Goal: Information Seeking & Learning: Learn about a topic

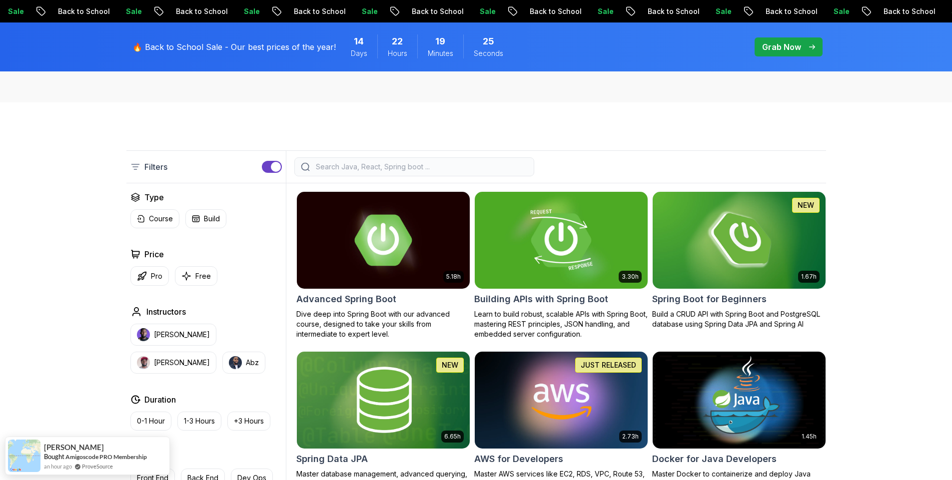
click at [575, 245] on img at bounding box center [560, 239] width 181 height 101
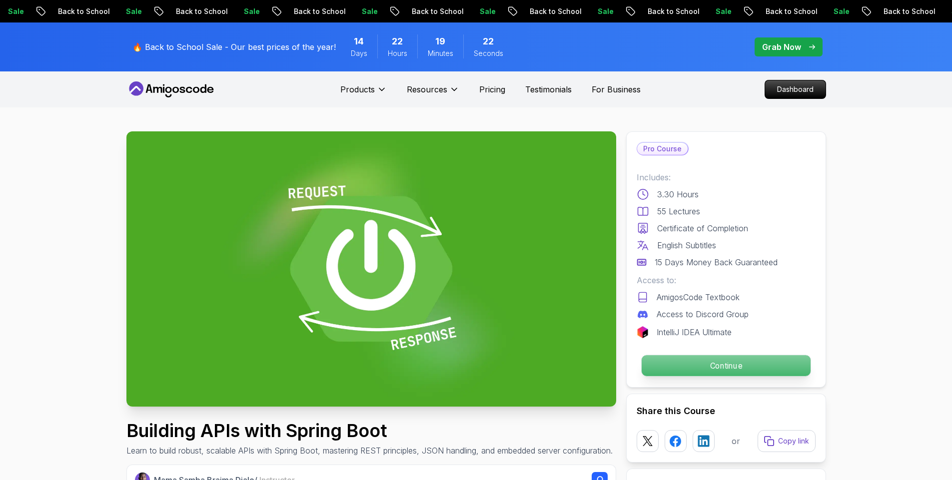
click at [682, 373] on p "Continue" at bounding box center [725, 365] width 169 height 21
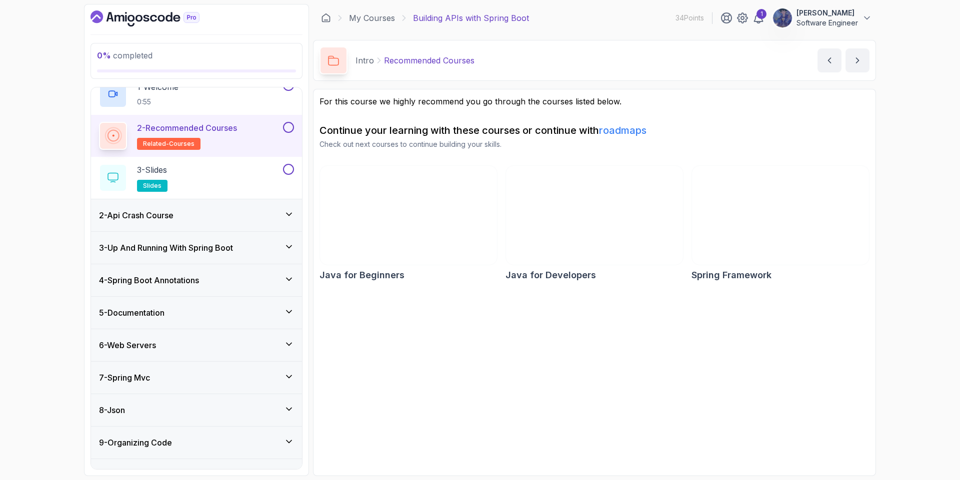
scroll to position [68, 0]
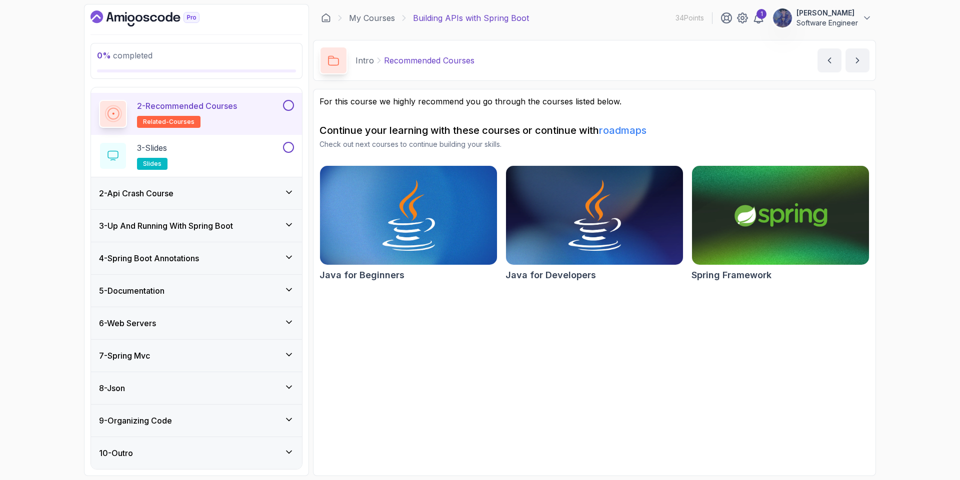
click at [171, 352] on div "7 - Spring Mvc" at bounding box center [196, 356] width 195 height 12
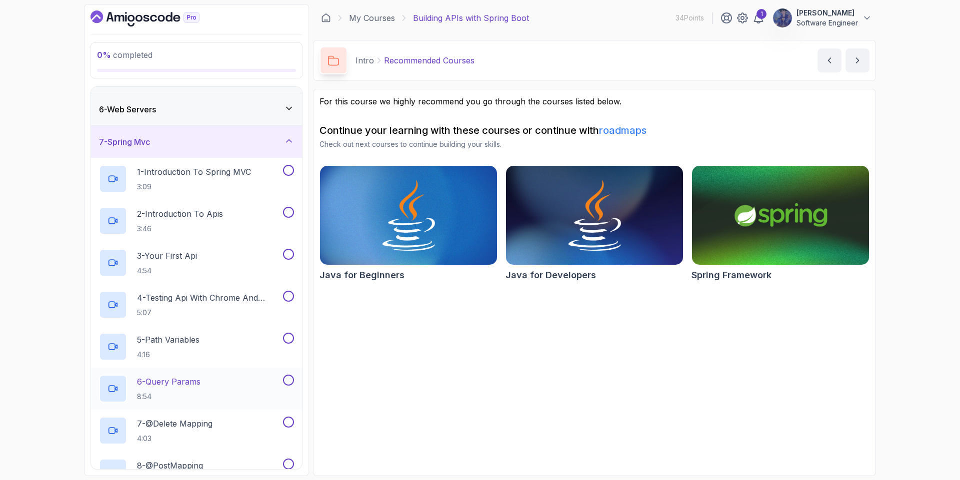
scroll to position [180, 0]
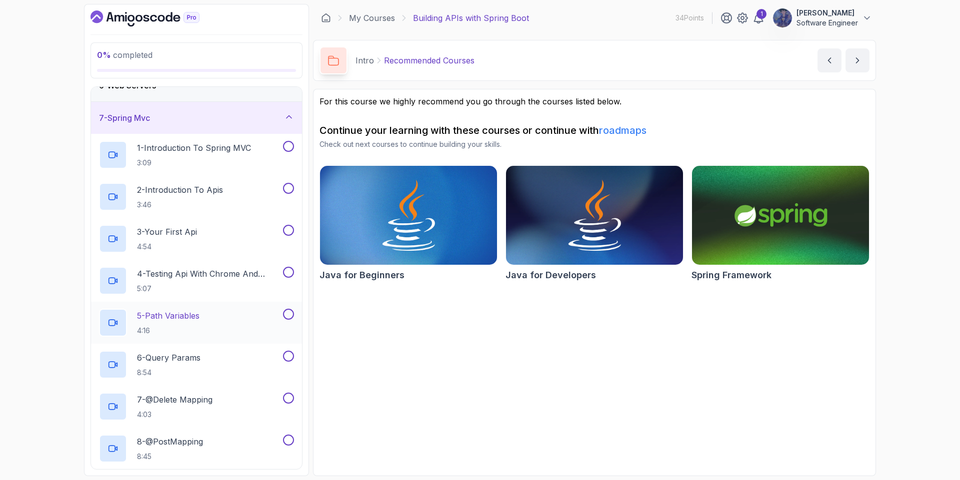
click at [175, 330] on p "4:16" at bounding box center [168, 331] width 62 height 10
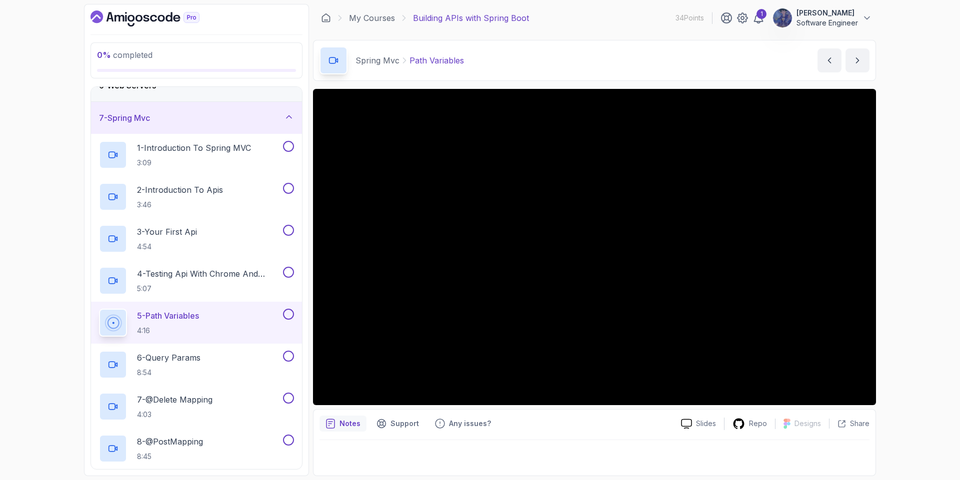
click at [305, 14] on div "0 % completed 1 - Intro 2 - Api Crash Course 3 - Up And Running With Spring Boo…" at bounding box center [196, 240] width 225 height 472
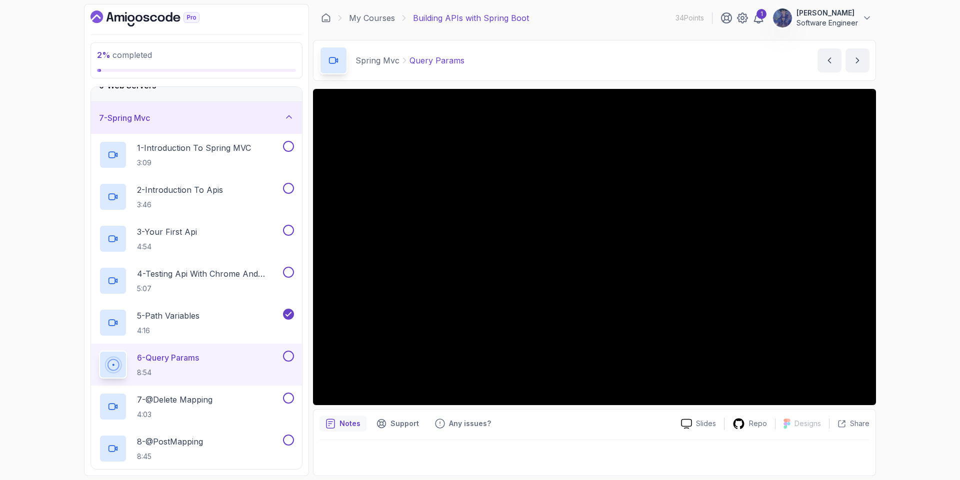
click at [407, 443] on div at bounding box center [594, 454] width 550 height 29
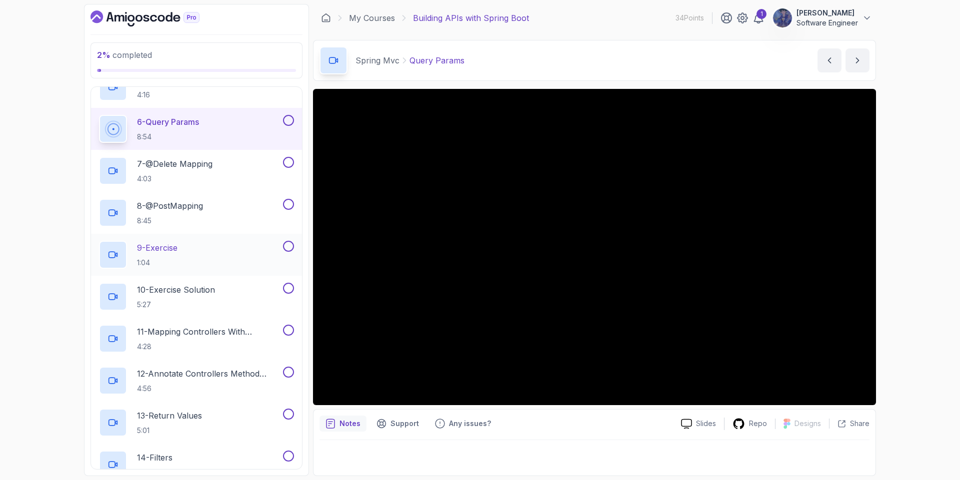
scroll to position [450, 0]
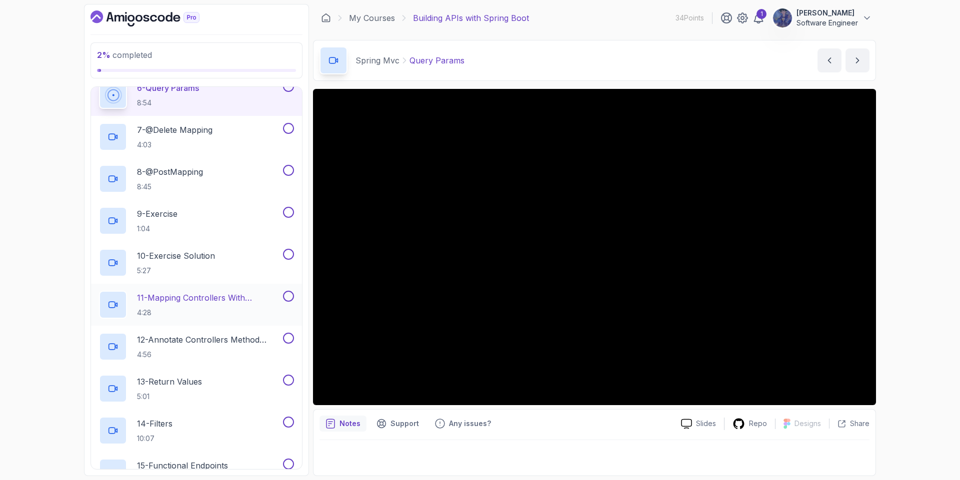
click at [200, 310] on p "4:28" at bounding box center [209, 313] width 144 height 10
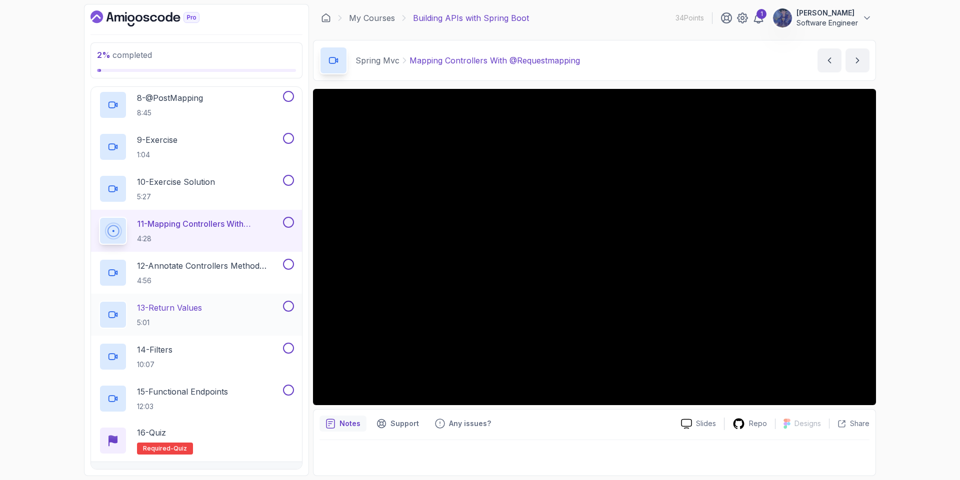
scroll to position [546, 0]
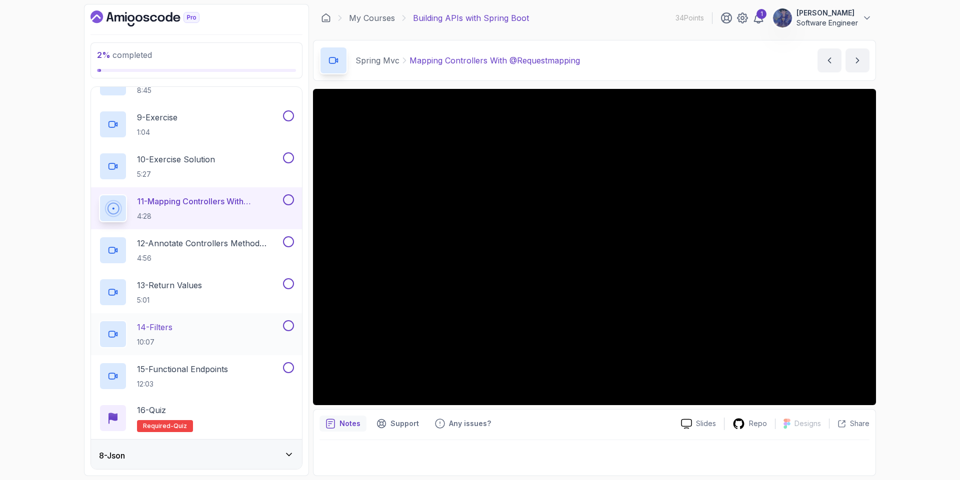
click at [201, 340] on div "14 - Filters 10:07" at bounding box center [190, 334] width 182 height 28
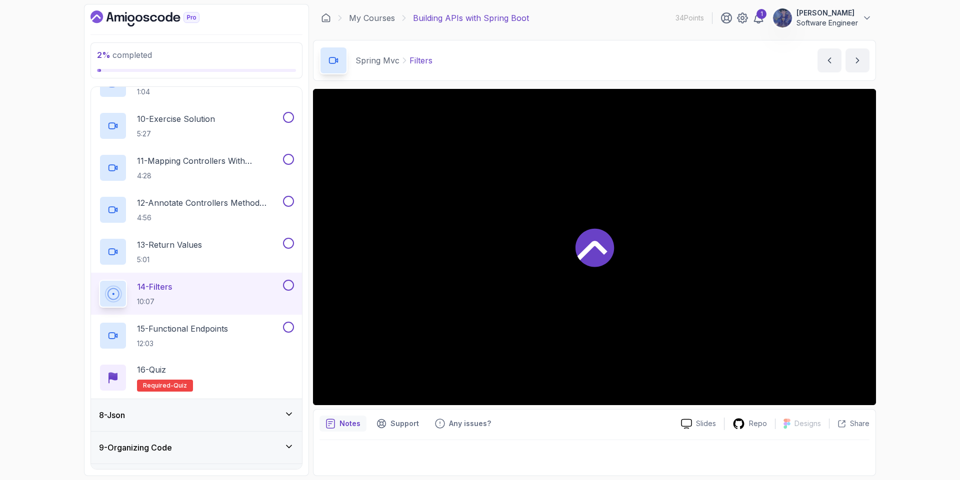
scroll to position [614, 0]
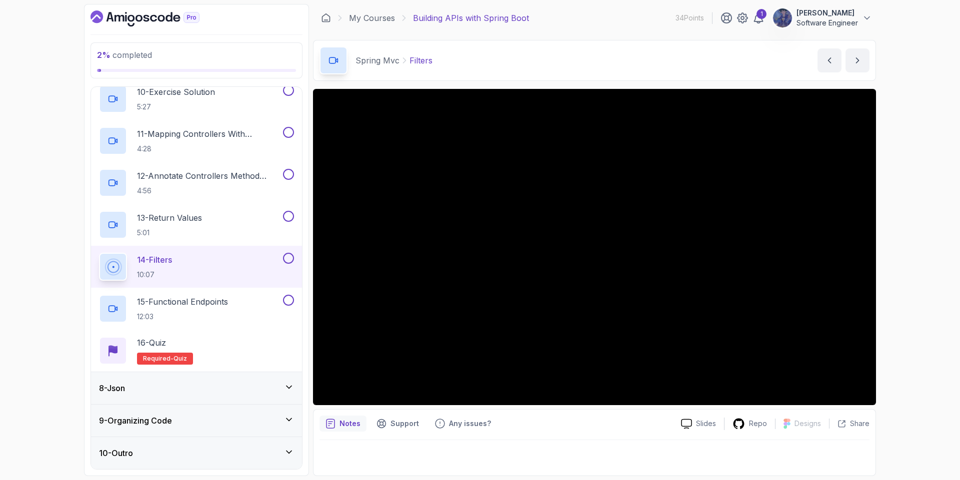
click at [939, 163] on div "2 % completed 1 - Intro 2 - Api Crash Course 3 - Up And Running With Spring Boo…" at bounding box center [480, 240] width 960 height 480
click at [181, 394] on div "8 - Json" at bounding box center [196, 388] width 211 height 32
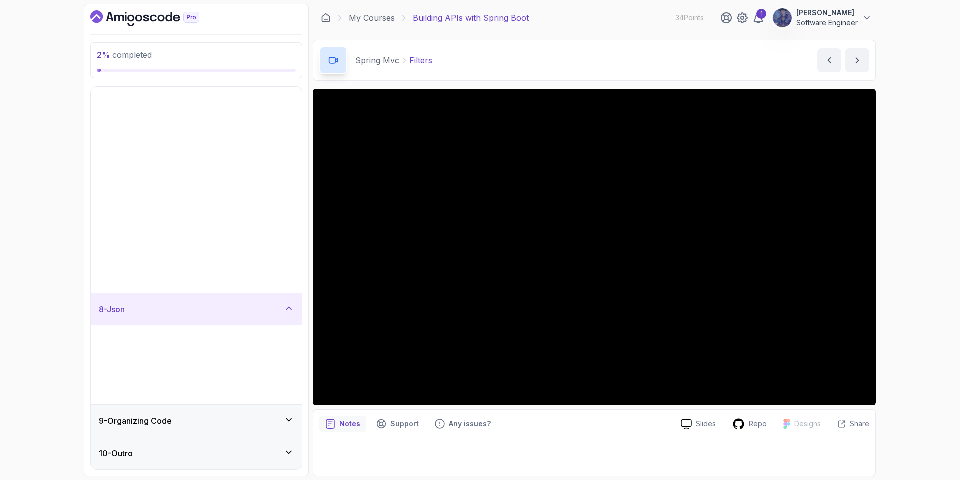
scroll to position [0, 0]
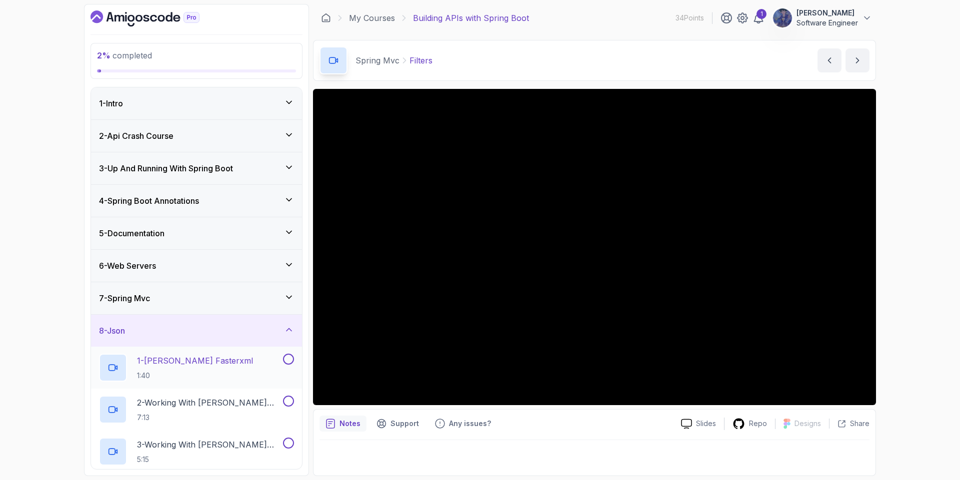
click at [169, 357] on p "1 - Jackson Fasterxml" at bounding box center [195, 361] width 116 height 12
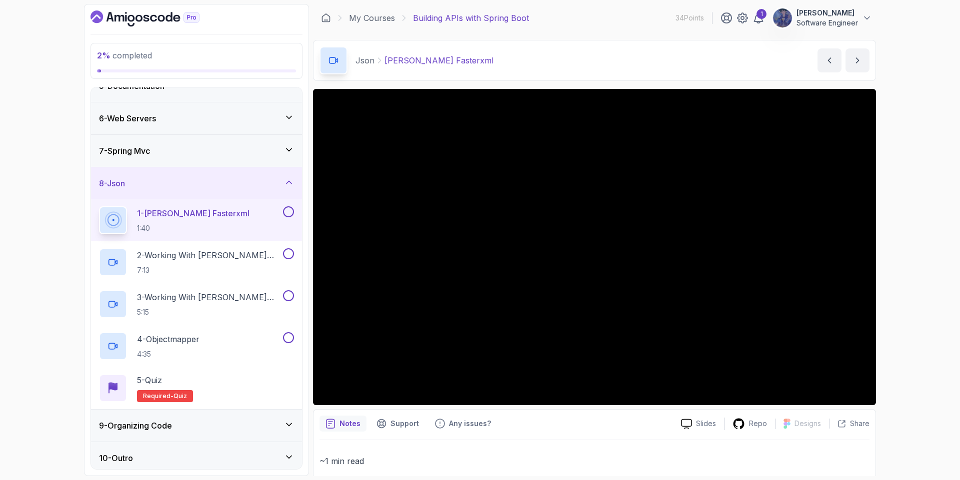
scroll to position [152, 0]
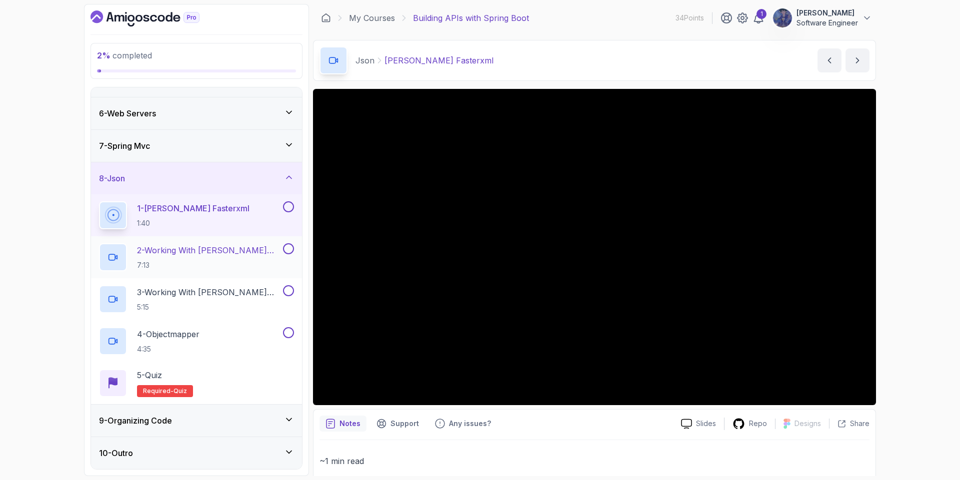
click at [195, 255] on p "2 - Working With Jackson Part 1" at bounding box center [209, 250] width 144 height 12
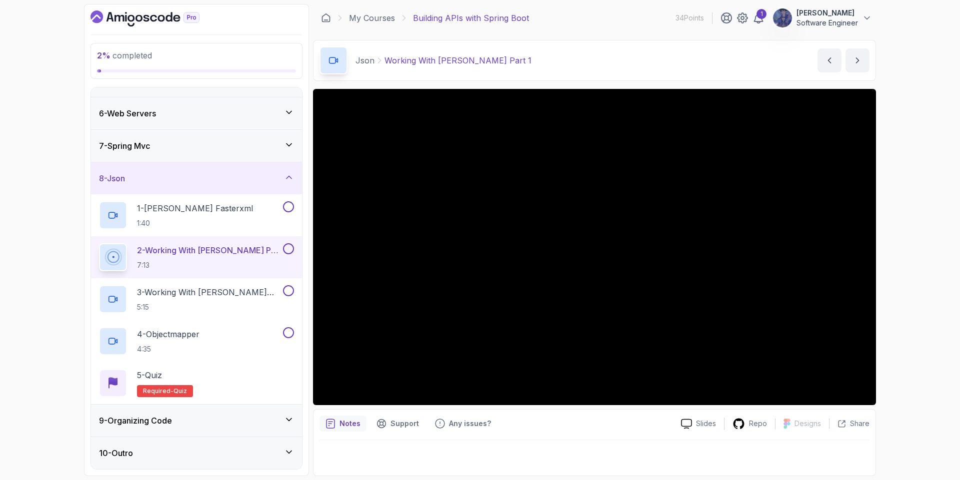
click at [189, 417] on div "9 - Organizing Code" at bounding box center [196, 421] width 195 height 12
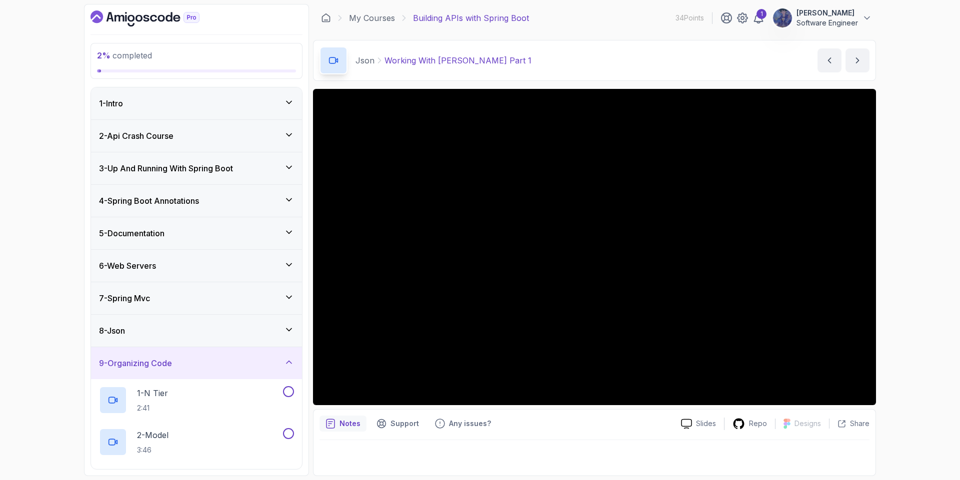
click at [199, 313] on div "7 - Spring Mvc" at bounding box center [196, 298] width 211 height 32
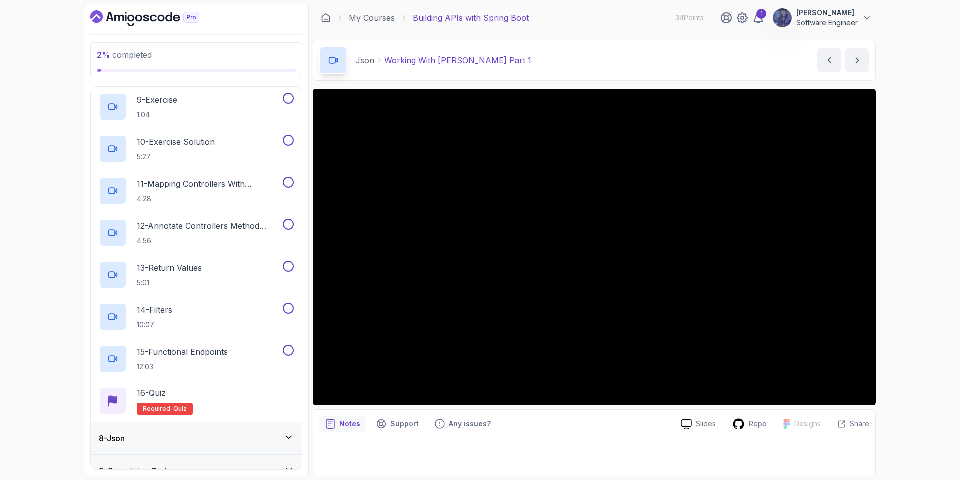
scroll to position [614, 0]
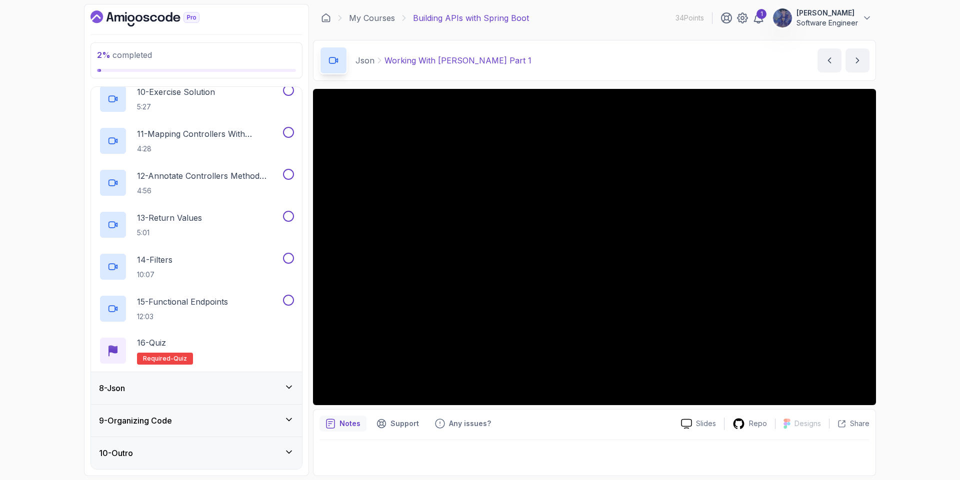
click at [172, 395] on div "8 - Json" at bounding box center [196, 388] width 211 height 32
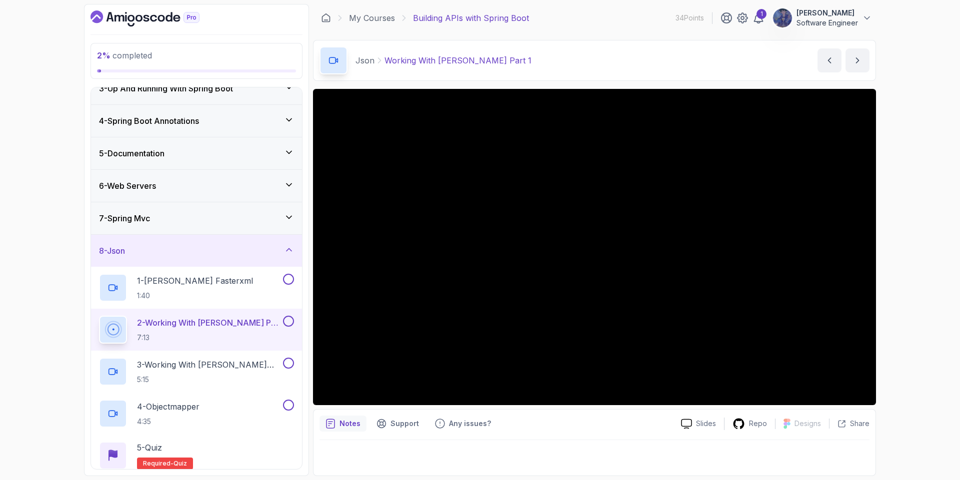
scroll to position [90, 0]
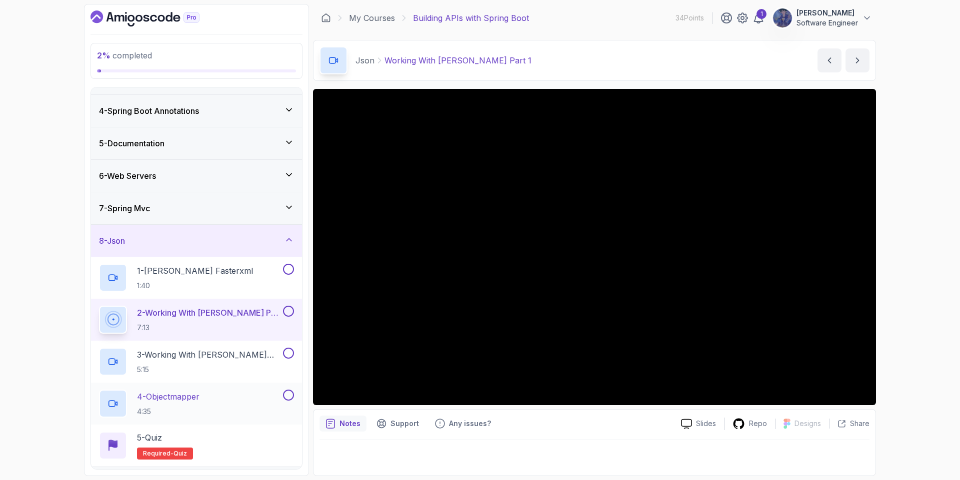
click at [191, 394] on p "4 - Objectmapper" at bounding box center [168, 397] width 62 height 12
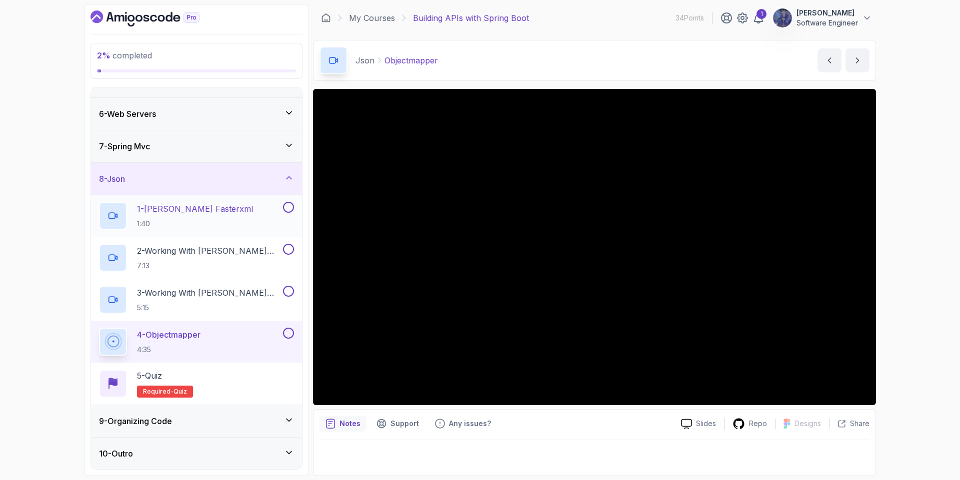
scroll to position [152, 0]
click at [196, 418] on div "9 - Organizing Code" at bounding box center [196, 421] width 195 height 12
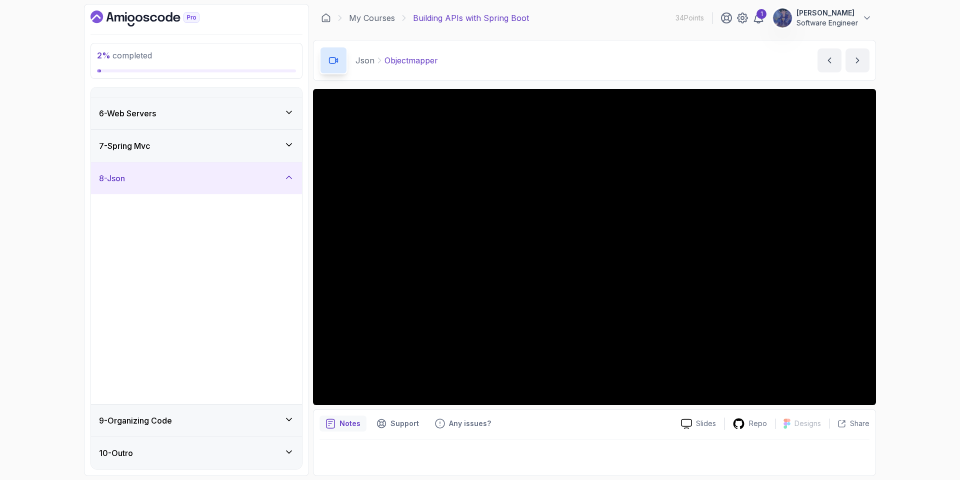
scroll to position [0, 0]
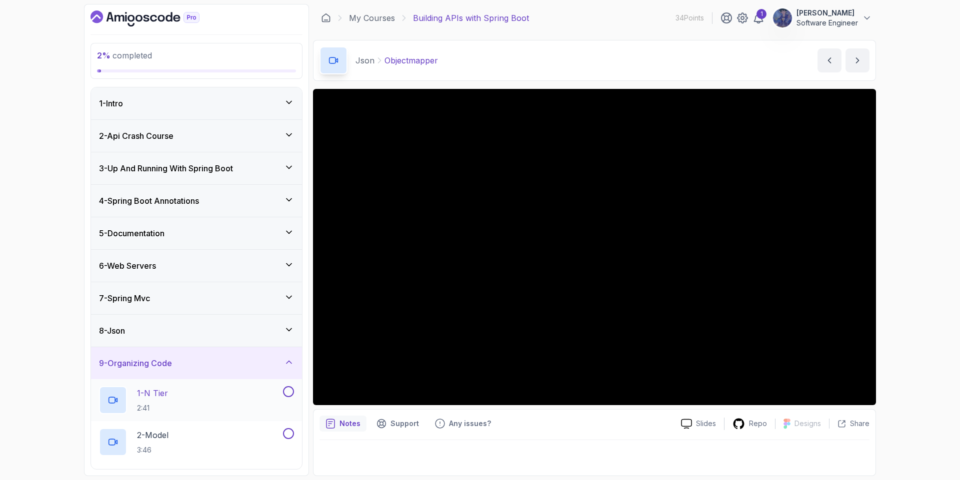
click at [175, 391] on div "1 - N Tier 2:41" at bounding box center [190, 400] width 182 height 28
click at [431, 16] on p "Building APIs with Spring Boot" at bounding box center [471, 18] width 116 height 12
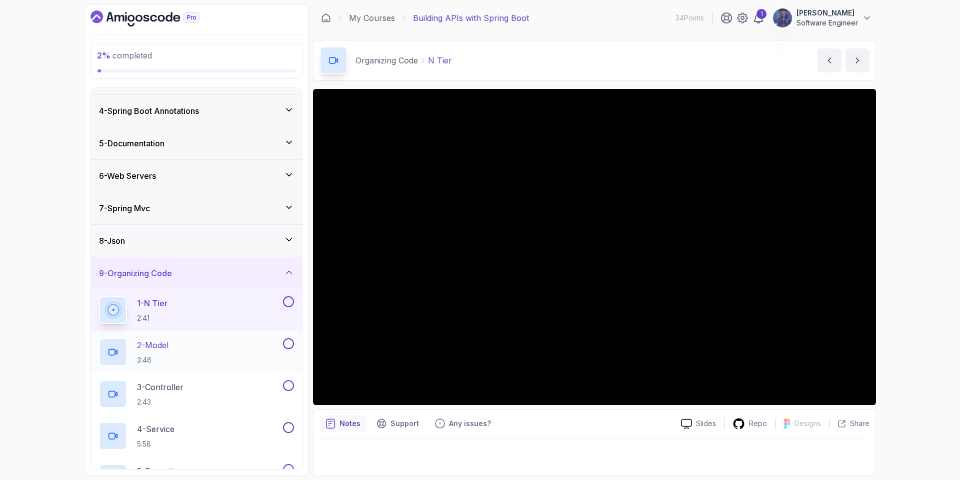
click at [181, 350] on div "2 - Model 3:46" at bounding box center [190, 352] width 182 height 28
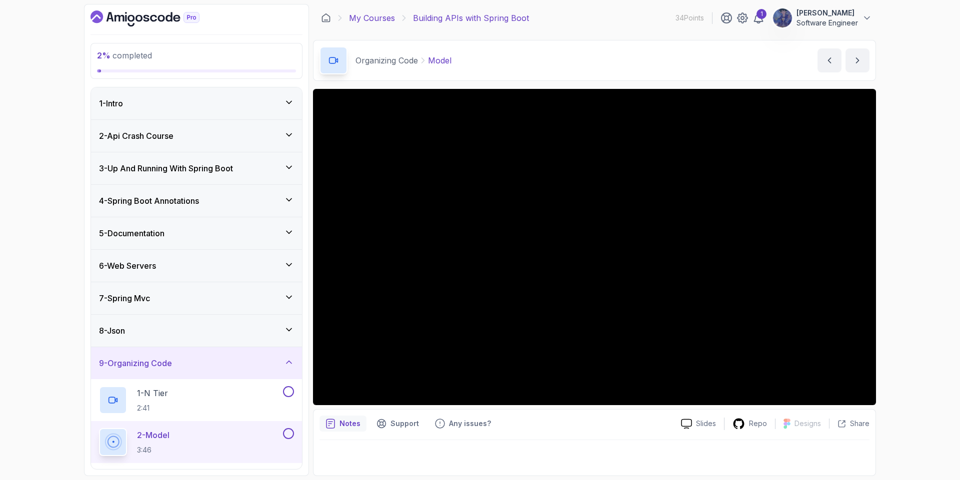
click at [369, 15] on link "My Courses" at bounding box center [372, 18] width 46 height 12
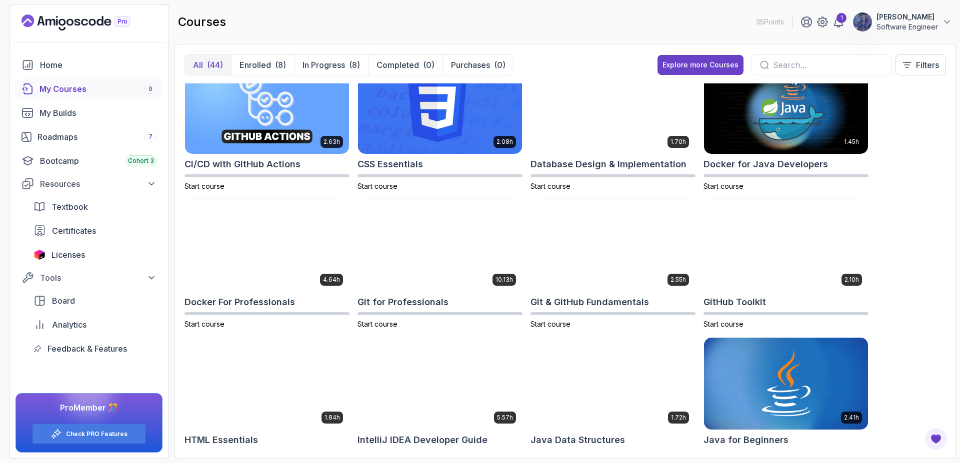
scroll to position [180, 0]
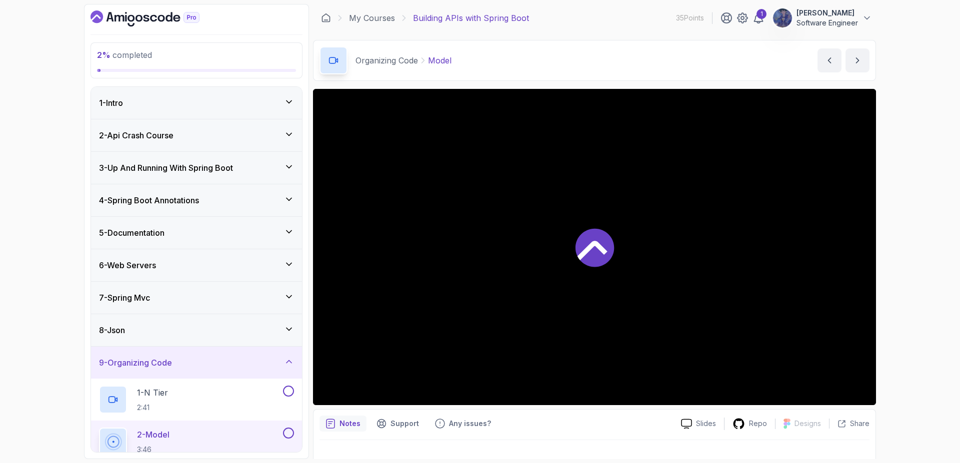
click at [201, 96] on div "1 - Intro" at bounding box center [196, 103] width 211 height 32
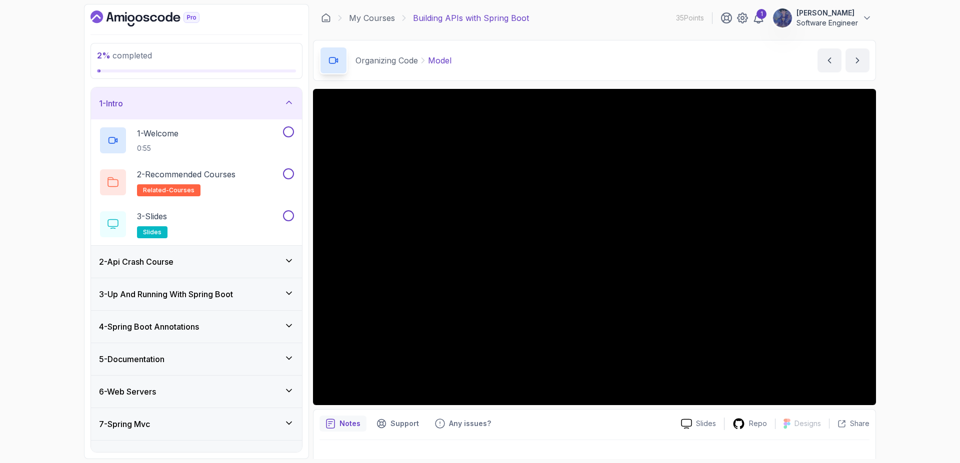
click at [65, 117] on div "2 % completed 1 - Intro 1 - Welcome 0:55 2 - Recommended Courses related-course…" at bounding box center [480, 231] width 960 height 463
